Goal: Information Seeking & Learning: Check status

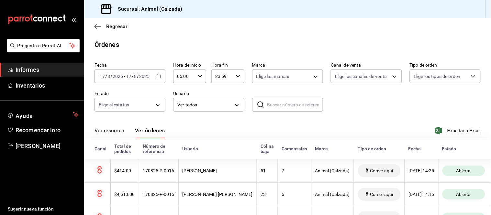
scroll to position [39, 0]
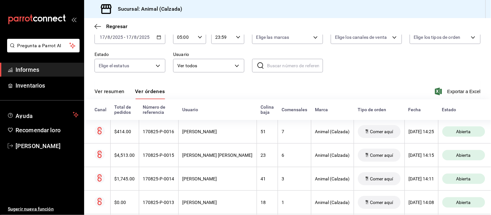
click at [113, 92] on font "Ver resumen" at bounding box center [109, 91] width 30 height 6
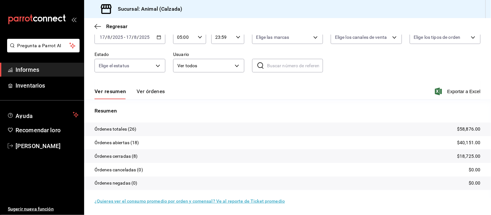
click at [150, 92] on font "Ver órdenes" at bounding box center [150, 91] width 28 height 6
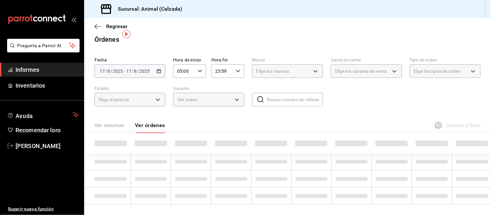
scroll to position [39, 0]
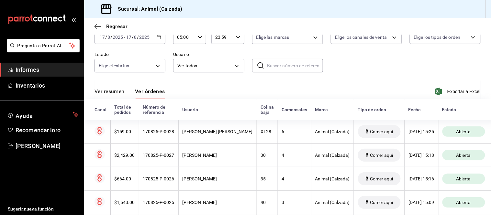
click at [116, 95] on button "Ver resumen" at bounding box center [109, 93] width 30 height 11
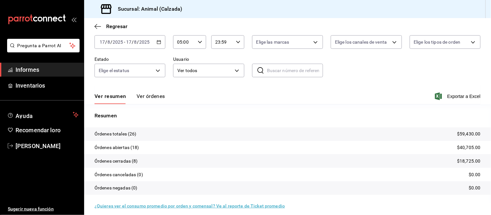
scroll to position [39, 0]
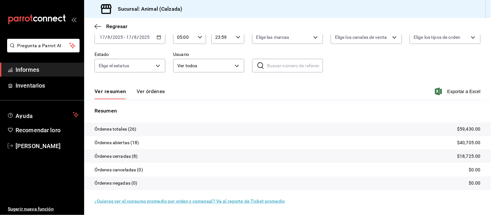
click at [161, 92] on font "Ver órdenes" at bounding box center [150, 91] width 28 height 6
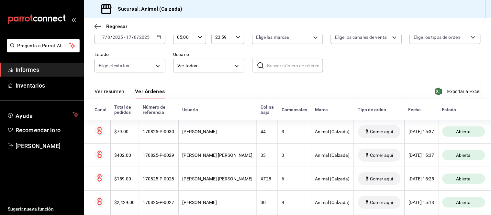
click at [115, 95] on button "Ver resumen" at bounding box center [109, 93] width 30 height 11
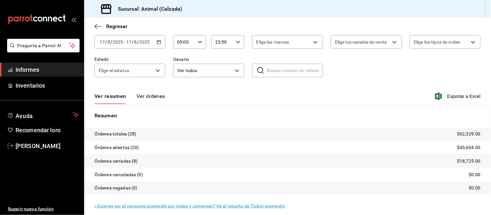
scroll to position [39, 0]
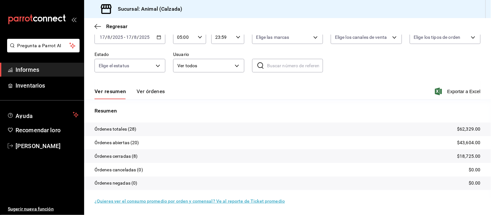
click at [144, 96] on button "Ver órdenes" at bounding box center [150, 93] width 28 height 11
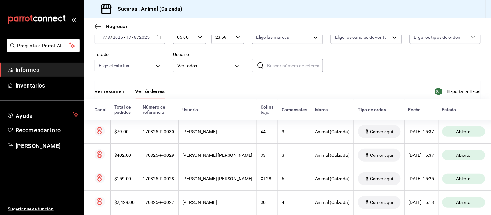
drag, startPoint x: 118, startPoint y: 96, endPoint x: 119, endPoint y: 92, distance: 3.5
click at [117, 96] on button "Ver resumen" at bounding box center [109, 93] width 30 height 11
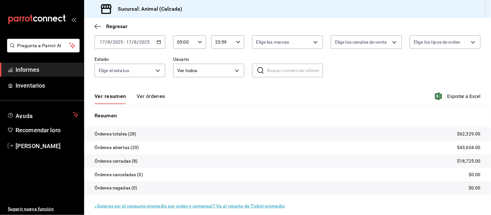
scroll to position [39, 0]
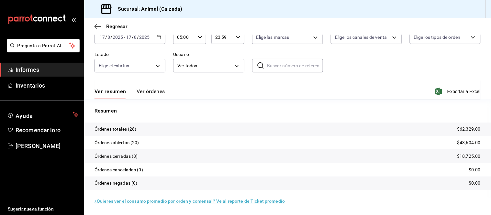
click at [150, 94] on font "Ver órdenes" at bounding box center [150, 91] width 28 height 6
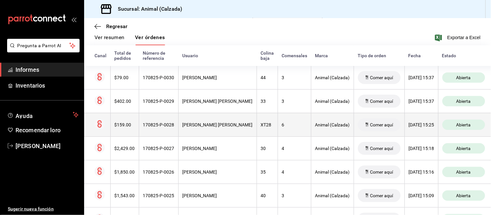
scroll to position [111, 0]
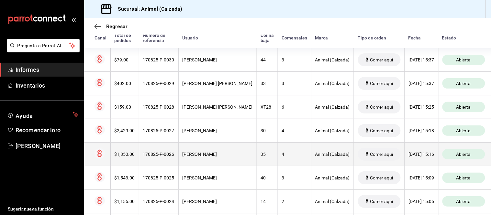
click at [258, 162] on th "35" at bounding box center [266, 154] width 21 height 24
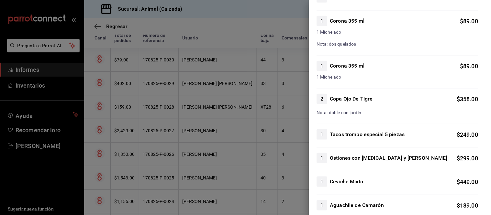
scroll to position [144, 0]
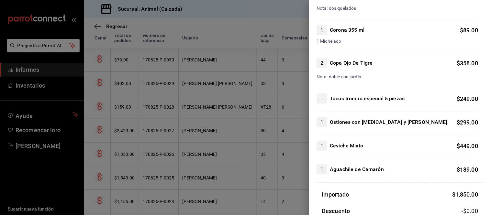
click at [209, 135] on div at bounding box center [245, 107] width 491 height 215
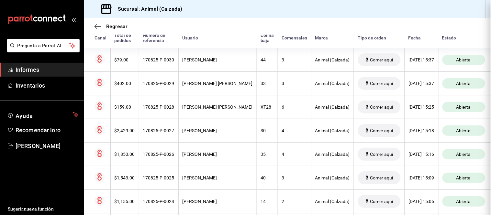
scroll to position [0, 0]
click at [217, 113] on th "[PERSON_NAME] [PERSON_NAME]" at bounding box center [217, 107] width 78 height 24
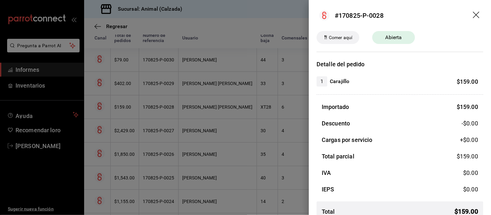
click at [210, 95] on div at bounding box center [245, 107] width 491 height 215
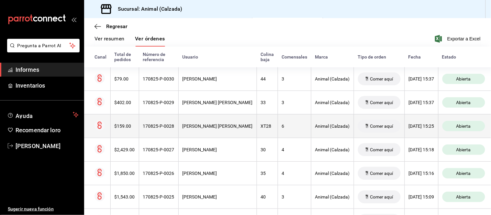
scroll to position [75, 0]
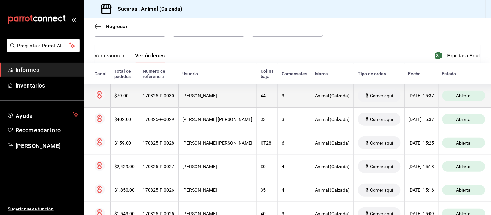
click at [201, 94] on font "[PERSON_NAME]" at bounding box center [199, 95] width 35 height 5
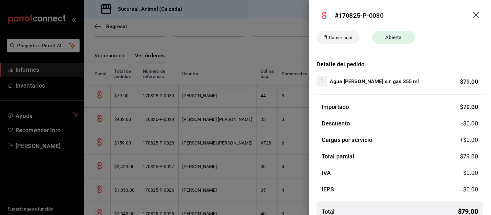
click at [204, 120] on div at bounding box center [245, 107] width 491 height 215
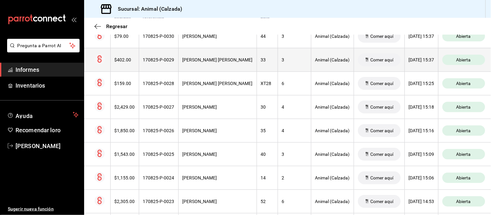
scroll to position [147, 0]
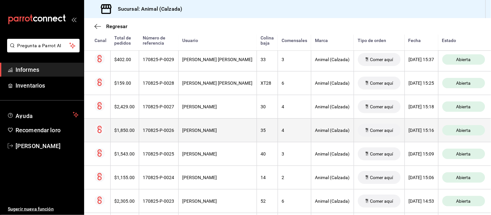
click at [209, 127] on th "[PERSON_NAME]" at bounding box center [217, 130] width 78 height 24
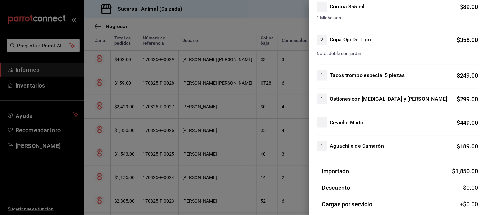
scroll to position [179, 0]
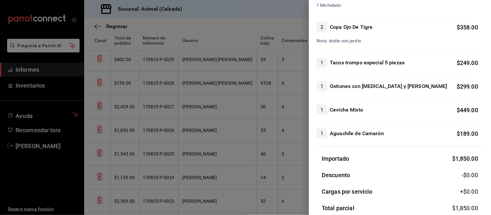
click at [208, 154] on div at bounding box center [245, 107] width 491 height 215
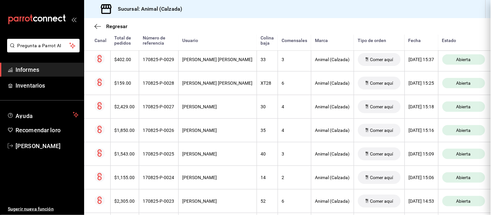
scroll to position [0, 0]
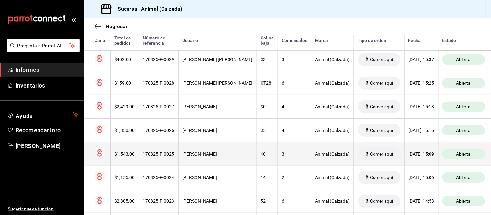
click at [209, 154] on font "[PERSON_NAME]" at bounding box center [199, 153] width 35 height 5
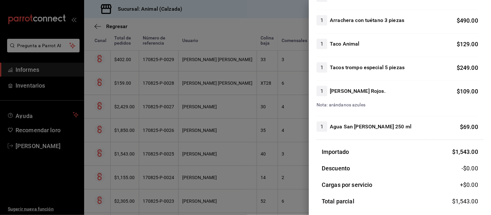
scroll to position [108, 0]
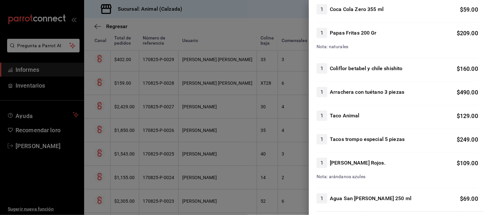
click at [208, 138] on div at bounding box center [245, 107] width 491 height 215
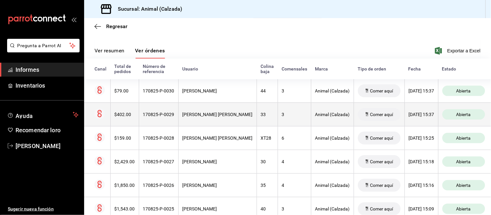
scroll to position [75, 0]
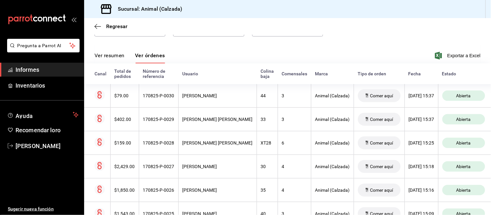
click at [154, 58] on font "Ver órdenes" at bounding box center [150, 55] width 30 height 6
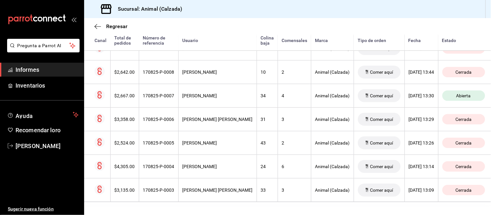
scroll to position [601, 0]
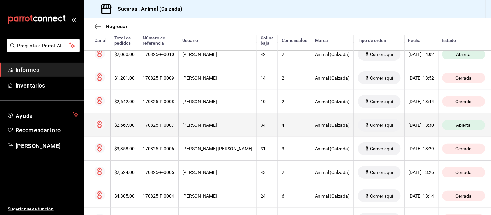
click at [215, 134] on th "[PERSON_NAME]" at bounding box center [217, 125] width 78 height 24
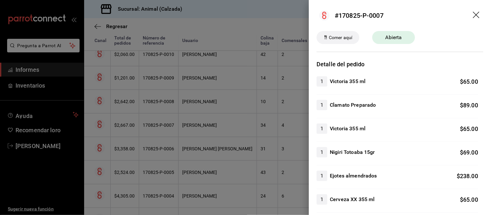
click at [215, 134] on div at bounding box center [245, 107] width 491 height 215
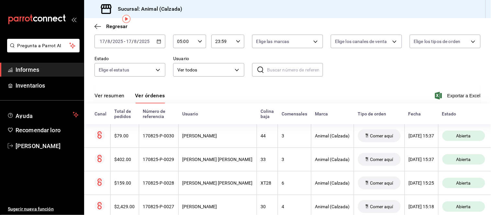
scroll to position [26, 0]
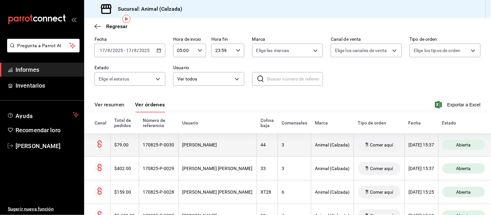
click at [202, 149] on th "[PERSON_NAME]" at bounding box center [217, 145] width 78 height 24
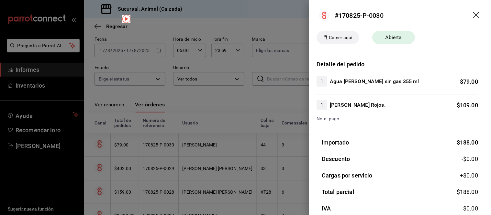
click at [202, 149] on div at bounding box center [245, 107] width 491 height 215
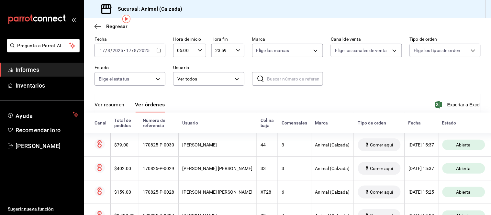
click at [117, 109] on button "Ver resumen" at bounding box center [109, 106] width 30 height 11
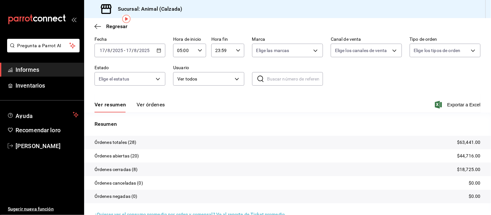
click at [138, 105] on font "Ver órdenes" at bounding box center [150, 105] width 28 height 6
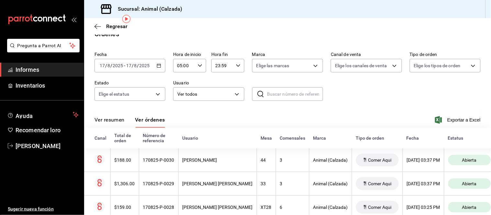
scroll to position [26, 0]
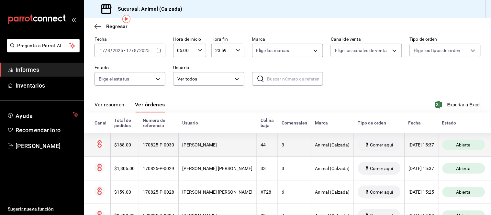
drag, startPoint x: 213, startPoint y: 145, endPoint x: 213, endPoint y: 149, distance: 4.5
click at [213, 149] on th "[PERSON_NAME]" at bounding box center [217, 145] width 78 height 24
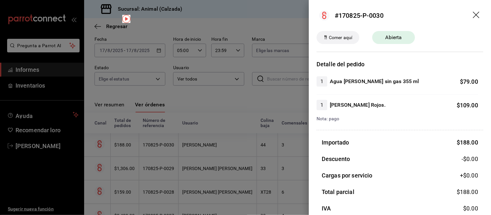
click at [214, 159] on div at bounding box center [245, 107] width 491 height 215
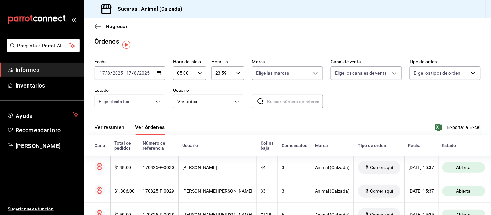
scroll to position [0, 0]
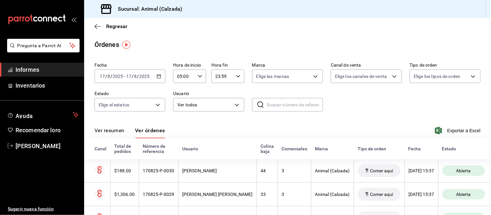
click at [126, 135] on div "Ver resumen Ver órdenes" at bounding box center [129, 132] width 71 height 11
click at [123, 135] on button "Ver resumen" at bounding box center [109, 132] width 30 height 11
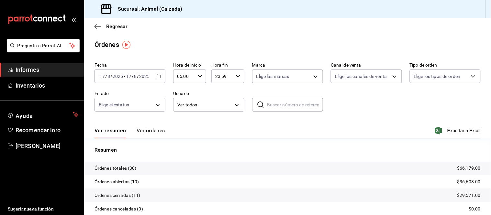
click at [141, 130] on font "Ver órdenes" at bounding box center [150, 130] width 28 height 6
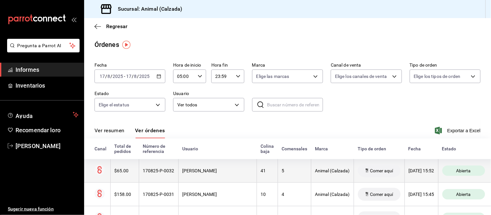
click at [167, 168] on font "170825-P-0032" at bounding box center [158, 170] width 31 height 5
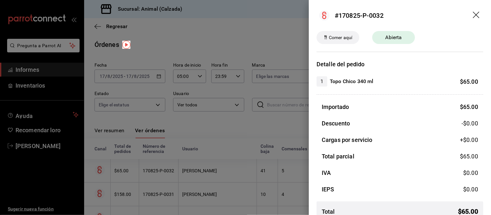
click at [205, 172] on div at bounding box center [245, 107] width 491 height 215
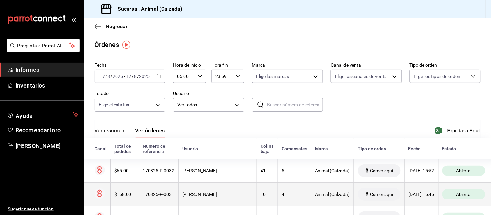
click at [211, 190] on th "[PERSON_NAME]" at bounding box center [217, 194] width 78 height 24
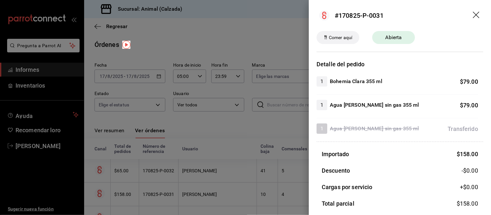
click at [195, 193] on div at bounding box center [245, 107] width 491 height 215
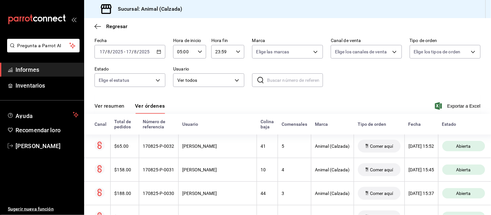
scroll to position [36, 0]
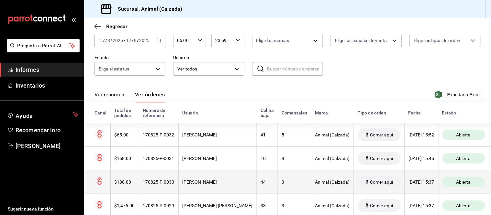
click at [195, 188] on th "[PERSON_NAME]" at bounding box center [217, 182] width 78 height 24
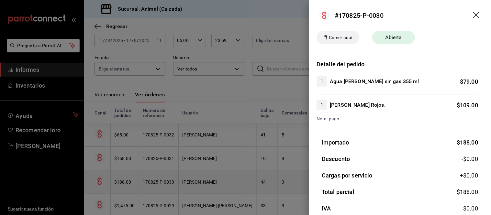
click at [195, 188] on div at bounding box center [245, 107] width 491 height 215
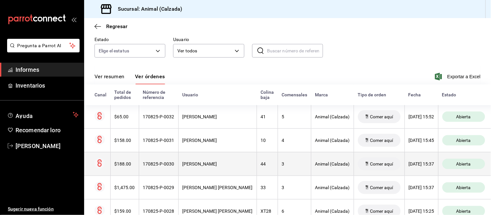
scroll to position [72, 0]
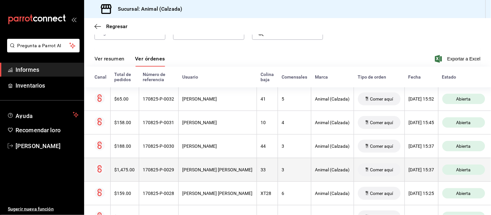
click at [193, 171] on font "[PERSON_NAME] [PERSON_NAME]" at bounding box center [217, 169] width 70 height 5
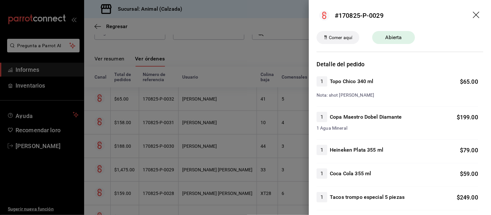
click at [220, 177] on div at bounding box center [245, 107] width 491 height 215
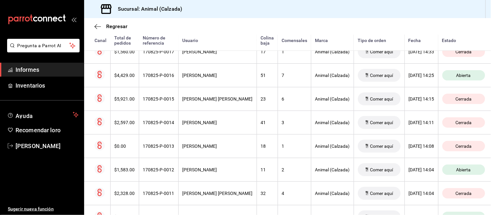
scroll to position [503, 0]
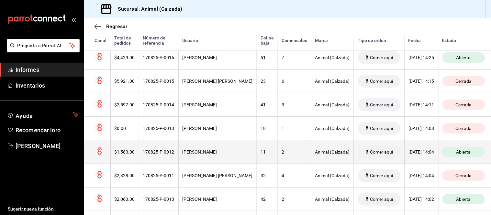
click at [224, 163] on th "[PERSON_NAME]" at bounding box center [217, 152] width 78 height 24
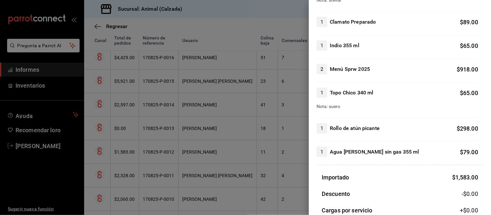
scroll to position [108, 0]
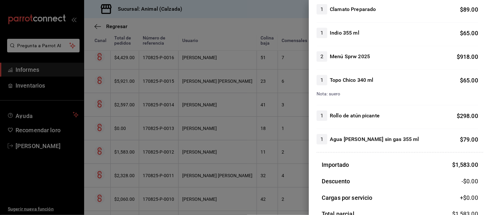
drag, startPoint x: 257, startPoint y: 166, endPoint x: 257, endPoint y: 160, distance: 5.8
click at [257, 166] on div at bounding box center [245, 107] width 491 height 215
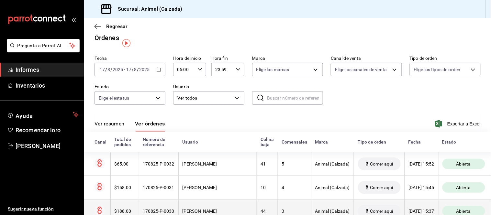
scroll to position [0, 0]
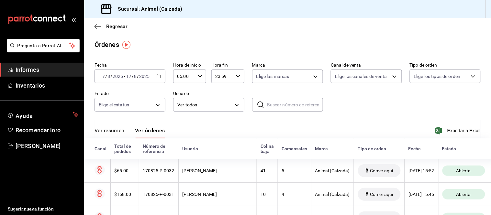
click at [114, 130] on font "Ver resumen" at bounding box center [109, 130] width 30 height 6
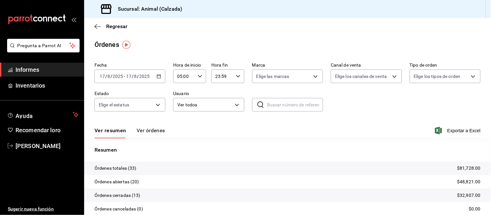
click at [149, 129] on font "Ver órdenes" at bounding box center [150, 130] width 28 height 6
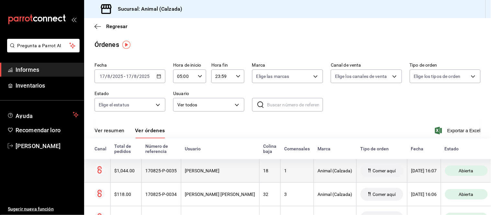
click at [280, 168] on th "1" at bounding box center [296, 171] width 33 height 24
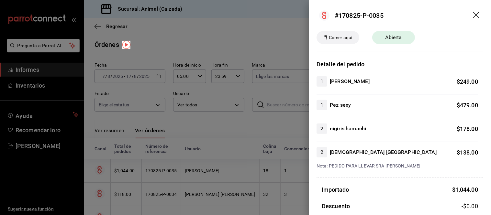
click at [215, 158] on div at bounding box center [245, 107] width 491 height 215
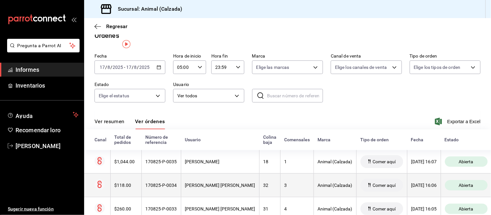
scroll to position [36, 0]
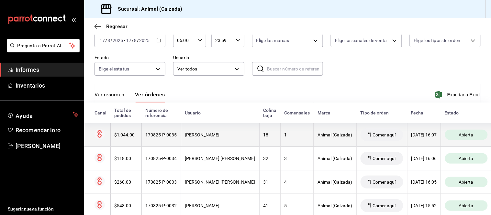
click at [225, 140] on th "[PERSON_NAME]" at bounding box center [220, 135] width 78 height 24
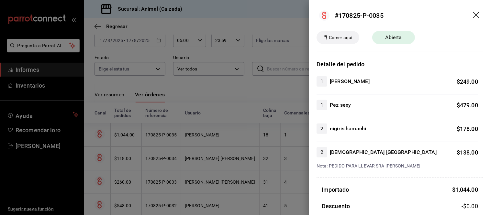
click at [225, 142] on div at bounding box center [245, 107] width 491 height 215
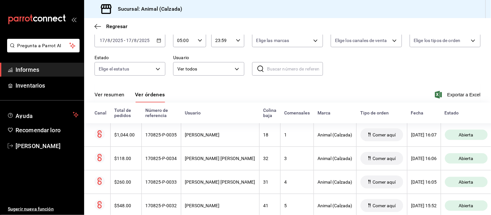
click at [113, 97] on font "Ver resumen" at bounding box center [109, 95] width 30 height 6
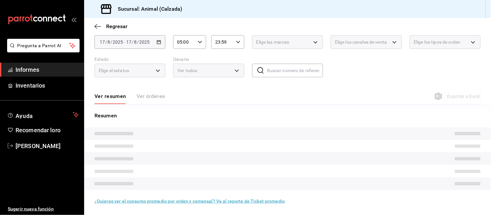
scroll to position [36, 0]
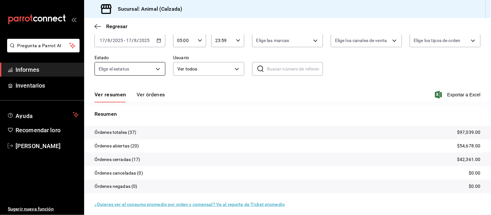
click at [150, 93] on font "Ver órdenes" at bounding box center [150, 95] width 28 height 6
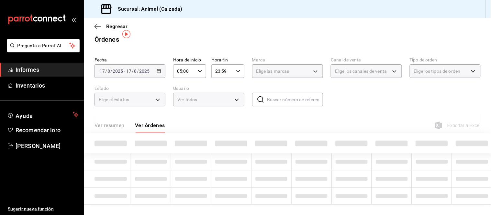
scroll to position [36, 0]
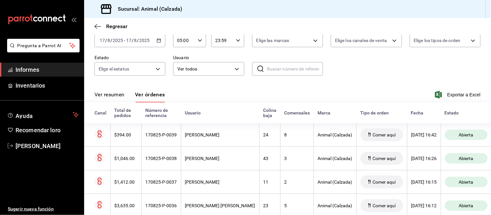
drag, startPoint x: 106, startPoint y: 90, endPoint x: 107, endPoint y: 94, distance: 3.9
click at [107, 93] on div "Ver resumen Ver órdenes Exportar a Excel" at bounding box center [287, 92] width 386 height 19
click at [109, 92] on font "Ver resumen" at bounding box center [109, 95] width 30 height 6
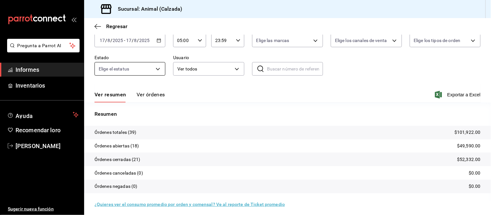
click at [140, 95] on font "Ver órdenes" at bounding box center [150, 95] width 28 height 6
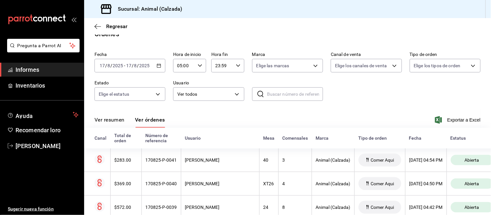
scroll to position [36, 0]
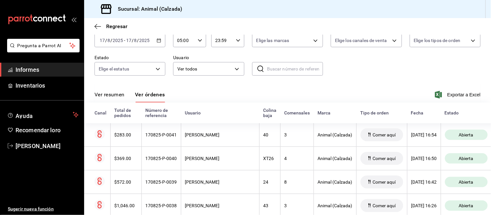
click at [53, 71] on span "Informes" at bounding box center [47, 69] width 63 height 9
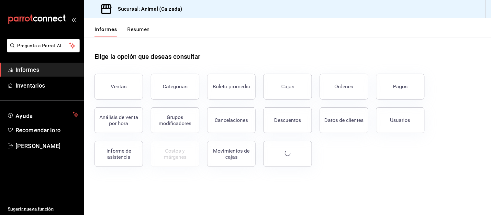
drag, startPoint x: 385, startPoint y: 88, endPoint x: 386, endPoint y: 76, distance: 12.0
click at [385, 88] on button "Pagos" at bounding box center [400, 87] width 49 height 26
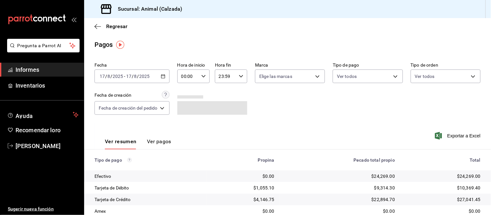
click at [206, 77] on div "00:00 Hora de inicio" at bounding box center [193, 77] width 32 height 14
click at [186, 96] on font "05" at bounding box center [186, 98] width 5 height 5
type input "05:00"
drag, startPoint x: 151, startPoint y: 144, endPoint x: 156, endPoint y: 139, distance: 6.4
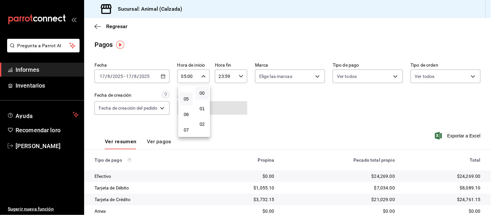
click at [152, 144] on div at bounding box center [245, 107] width 491 height 215
click at [155, 140] on font "Ver pagos" at bounding box center [159, 141] width 24 height 6
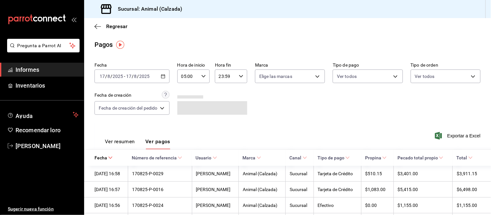
click at [124, 141] on font "Ver resumen" at bounding box center [120, 141] width 30 height 6
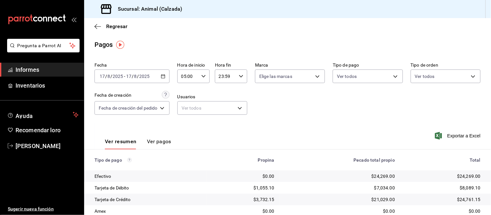
click at [246, 135] on div "Ver resumen Ver pagos Exportar a Excel" at bounding box center [287, 140] width 407 height 35
click at [162, 150] on th "Tipo de pago" at bounding box center [145, 160] width 123 height 21
click at [152, 139] on font "Ver pagos" at bounding box center [159, 141] width 24 height 6
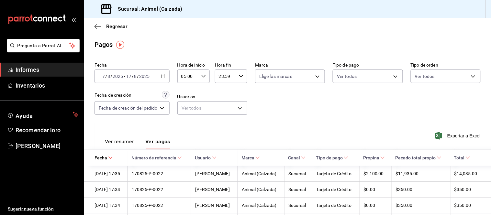
click at [128, 143] on font "Ver resumen" at bounding box center [120, 141] width 30 height 6
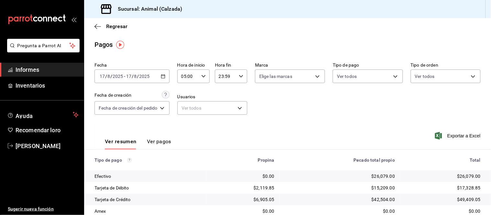
drag, startPoint x: 57, startPoint y: 66, endPoint x: 62, endPoint y: 68, distance: 6.1
click at [57, 66] on span "Informes" at bounding box center [47, 69] width 63 height 9
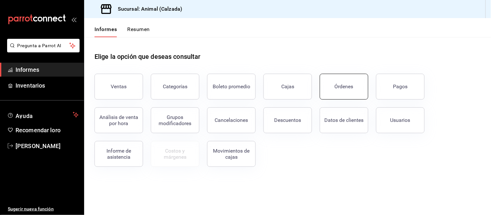
click at [360, 88] on button "Órdenes" at bounding box center [344, 87] width 49 height 26
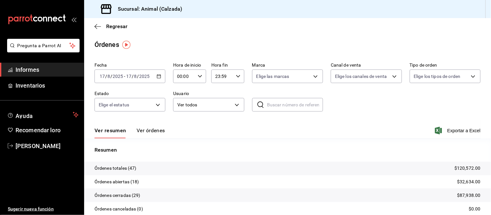
click at [199, 77] on icon "button" at bounding box center [200, 76] width 5 height 5
click at [179, 101] on button "05" at bounding box center [180, 98] width 14 height 13
type input "05:00"
click at [150, 132] on div at bounding box center [245, 107] width 491 height 215
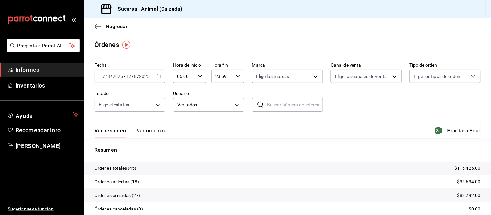
click at [150, 129] on font "Ver órdenes" at bounding box center [150, 130] width 28 height 6
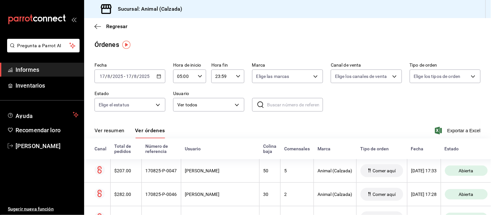
click at [117, 131] on font "Ver resumen" at bounding box center [109, 130] width 30 height 6
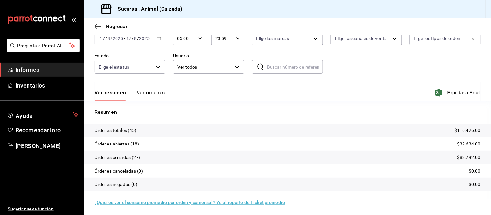
scroll to position [39, 0]
